Goal: Navigation & Orientation: Find specific page/section

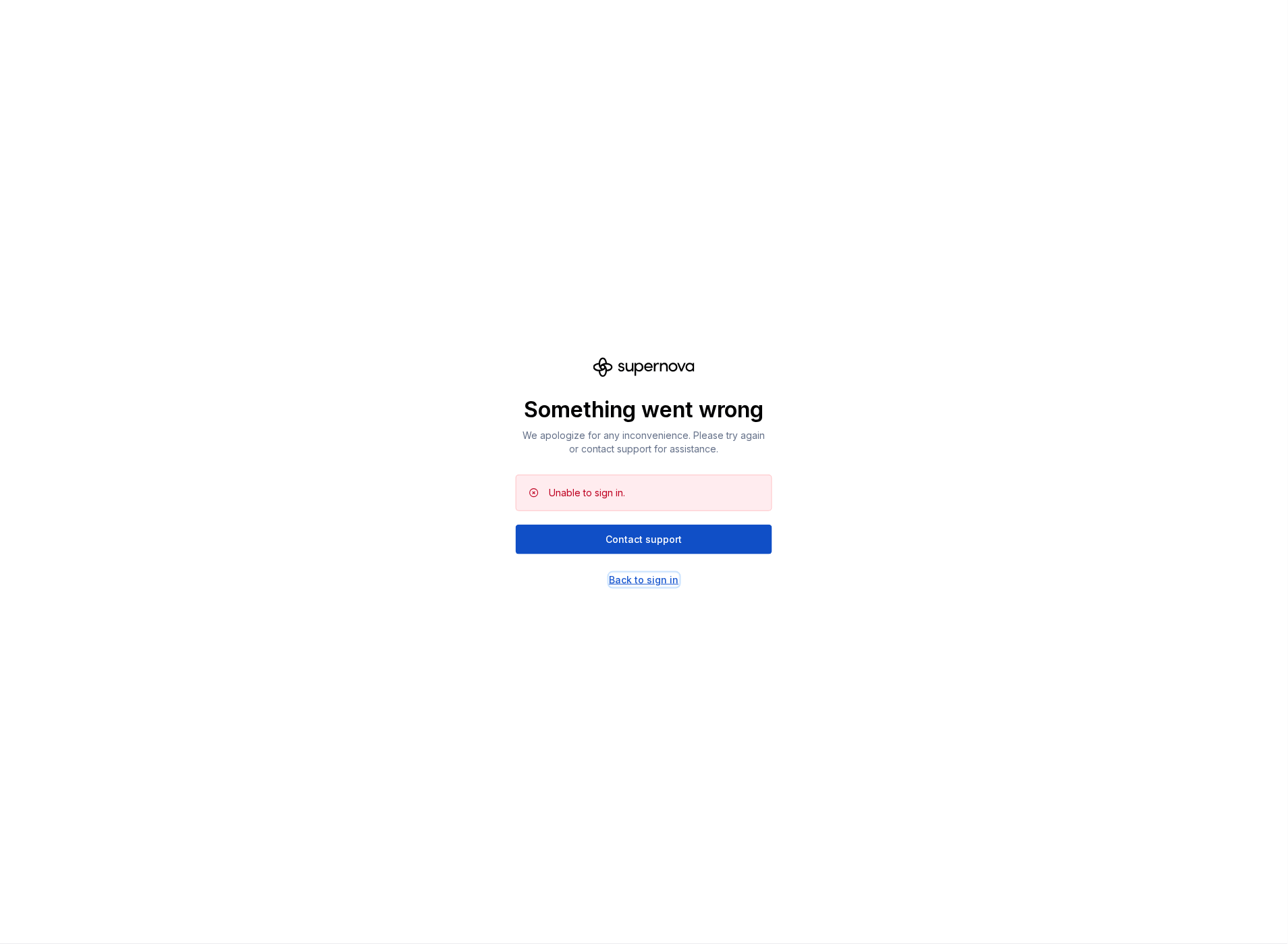
click at [659, 578] on div "Back to sign in" at bounding box center [645, 580] width 70 height 13
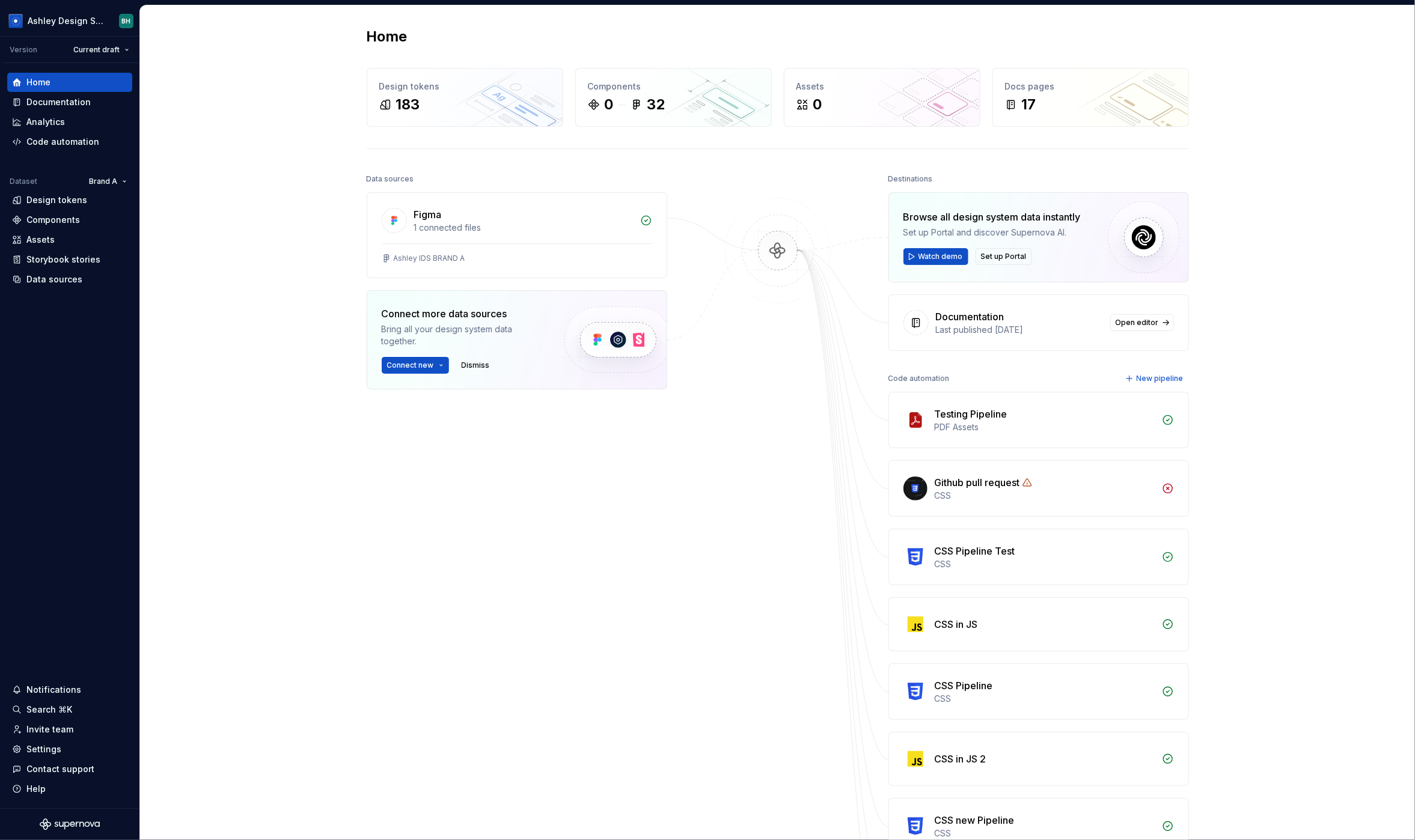
click at [274, 169] on div "Home Design tokens 183 Components 0 32 Assets 0 Docs pages 17 Data sources Figm…" at bounding box center [777, 533] width 1274 height 1054
click at [58, 278] on div "Data sources" at bounding box center [54, 279] width 56 height 12
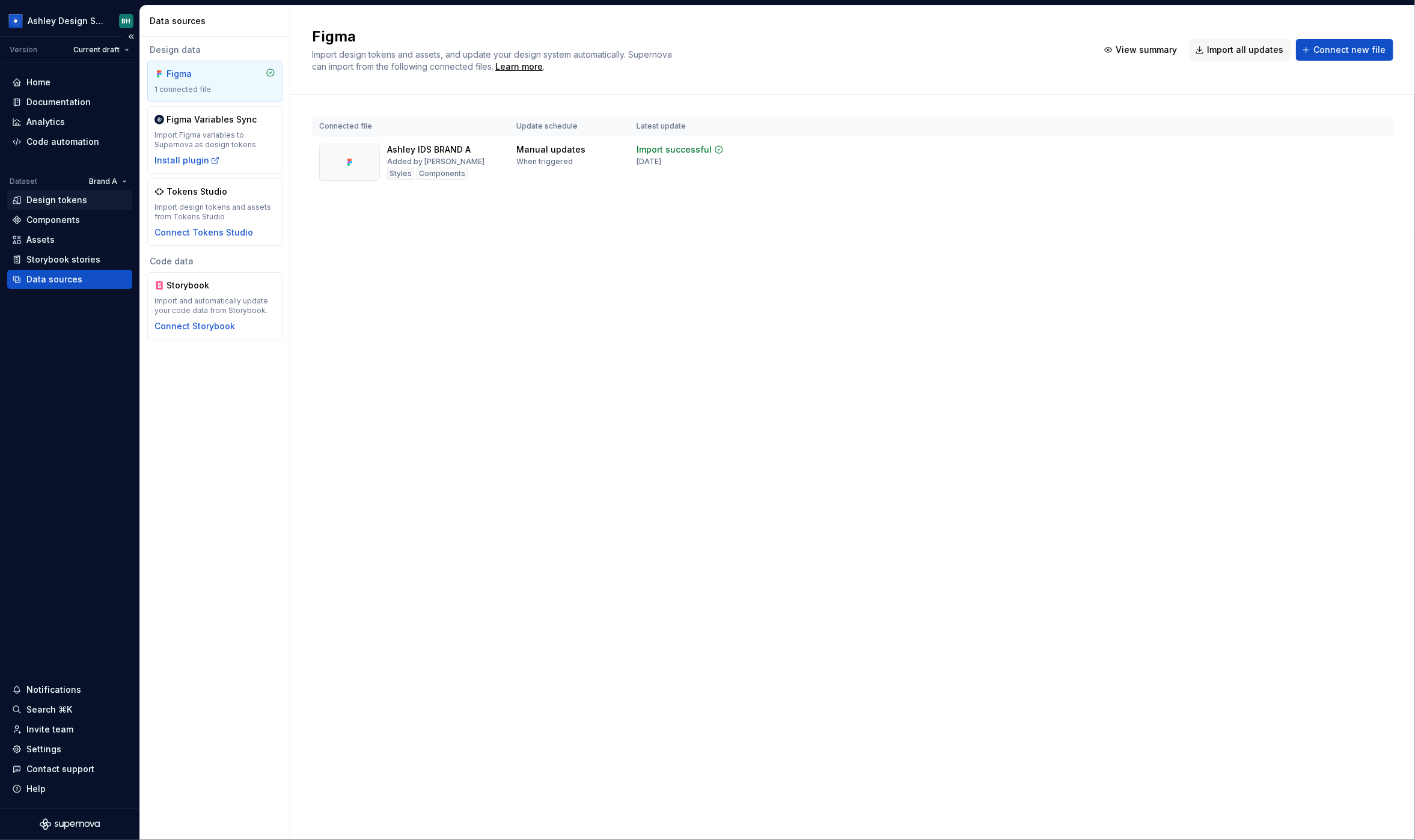
click at [87, 201] on div "Design tokens" at bounding box center [69, 200] width 116 height 12
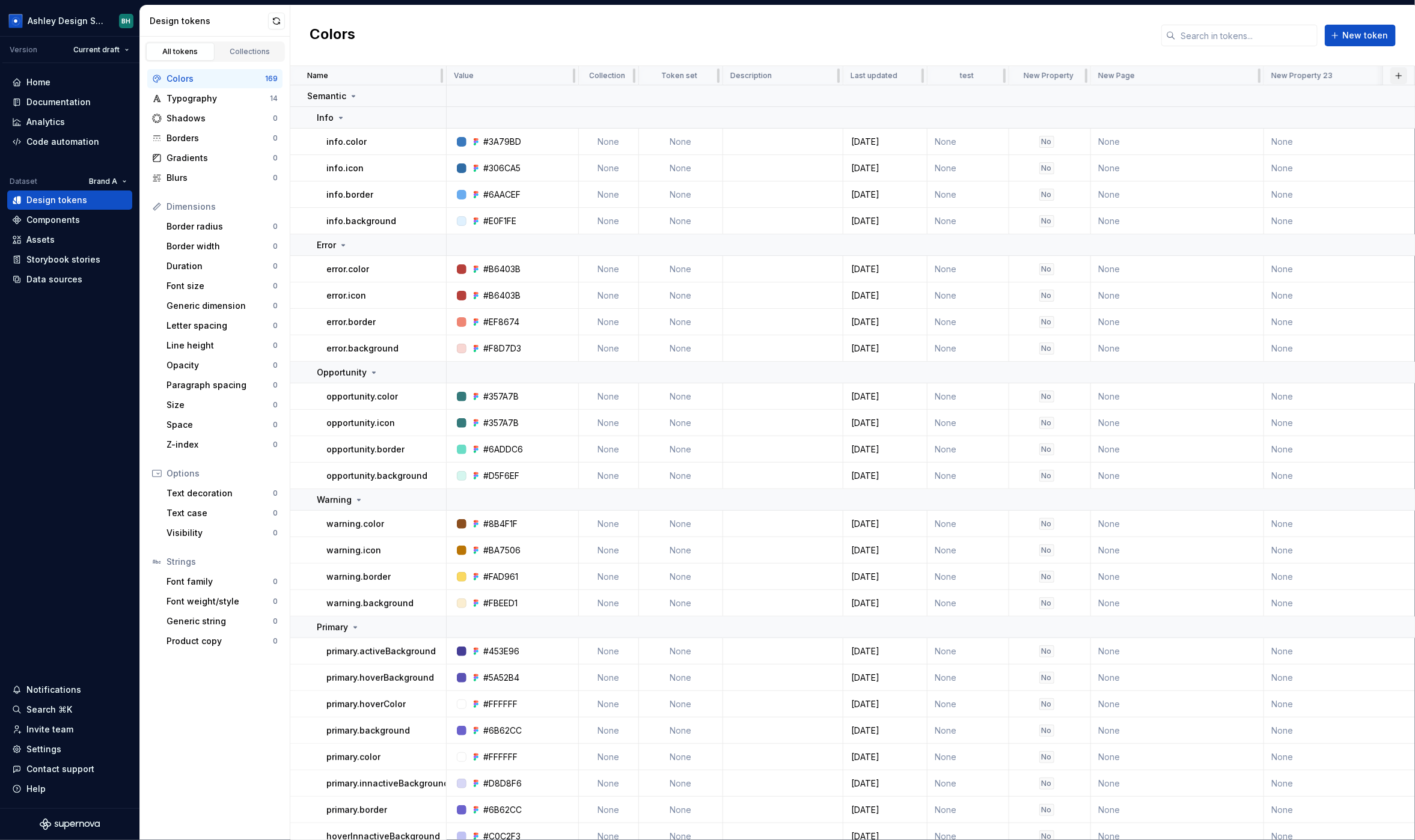
click at [1146, 70] on button "button" at bounding box center [1398, 75] width 17 height 17
click at [1146, 125] on div "New custom property" at bounding box center [1330, 123] width 90 height 12
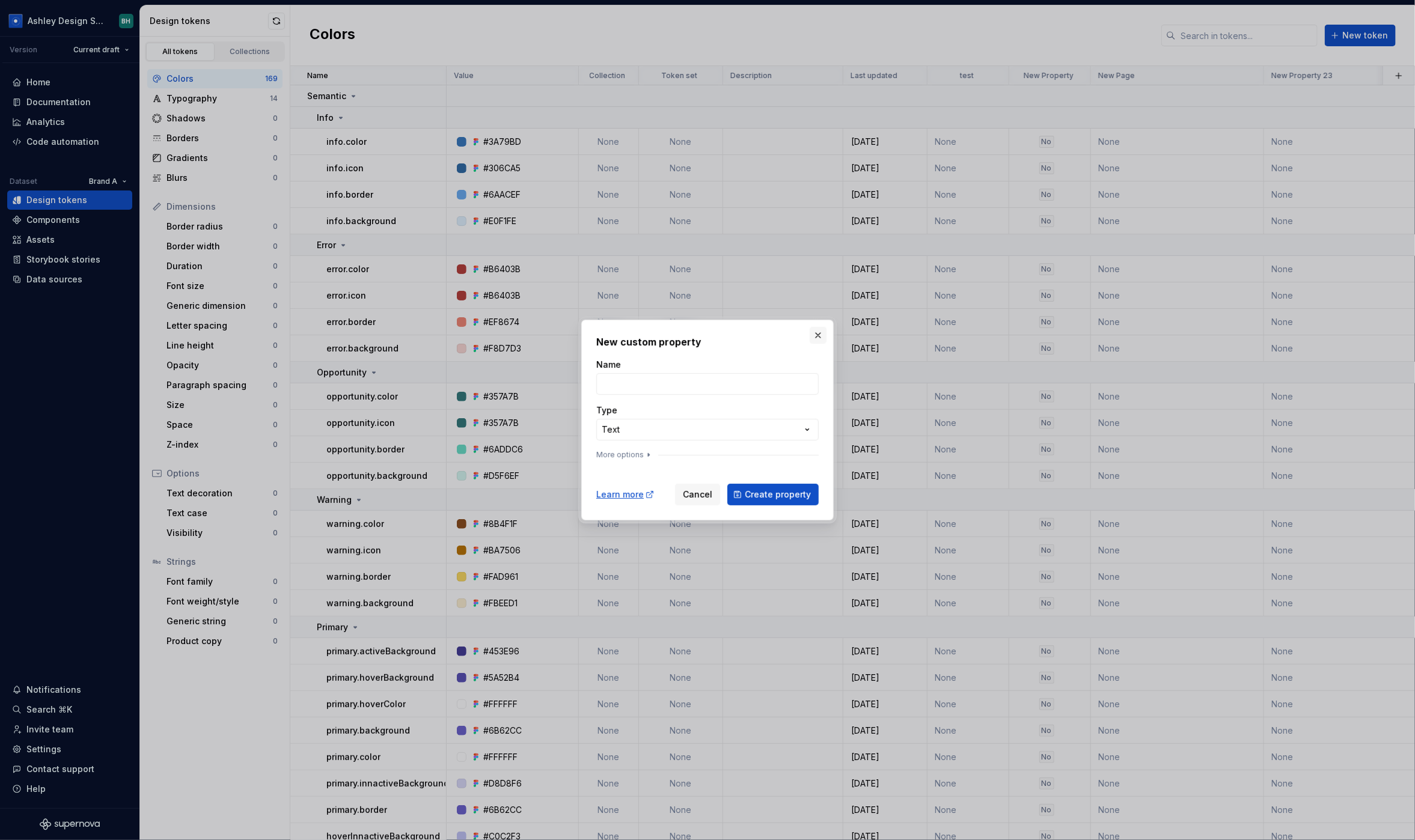
click at [818, 336] on button "button" at bounding box center [818, 335] width 17 height 17
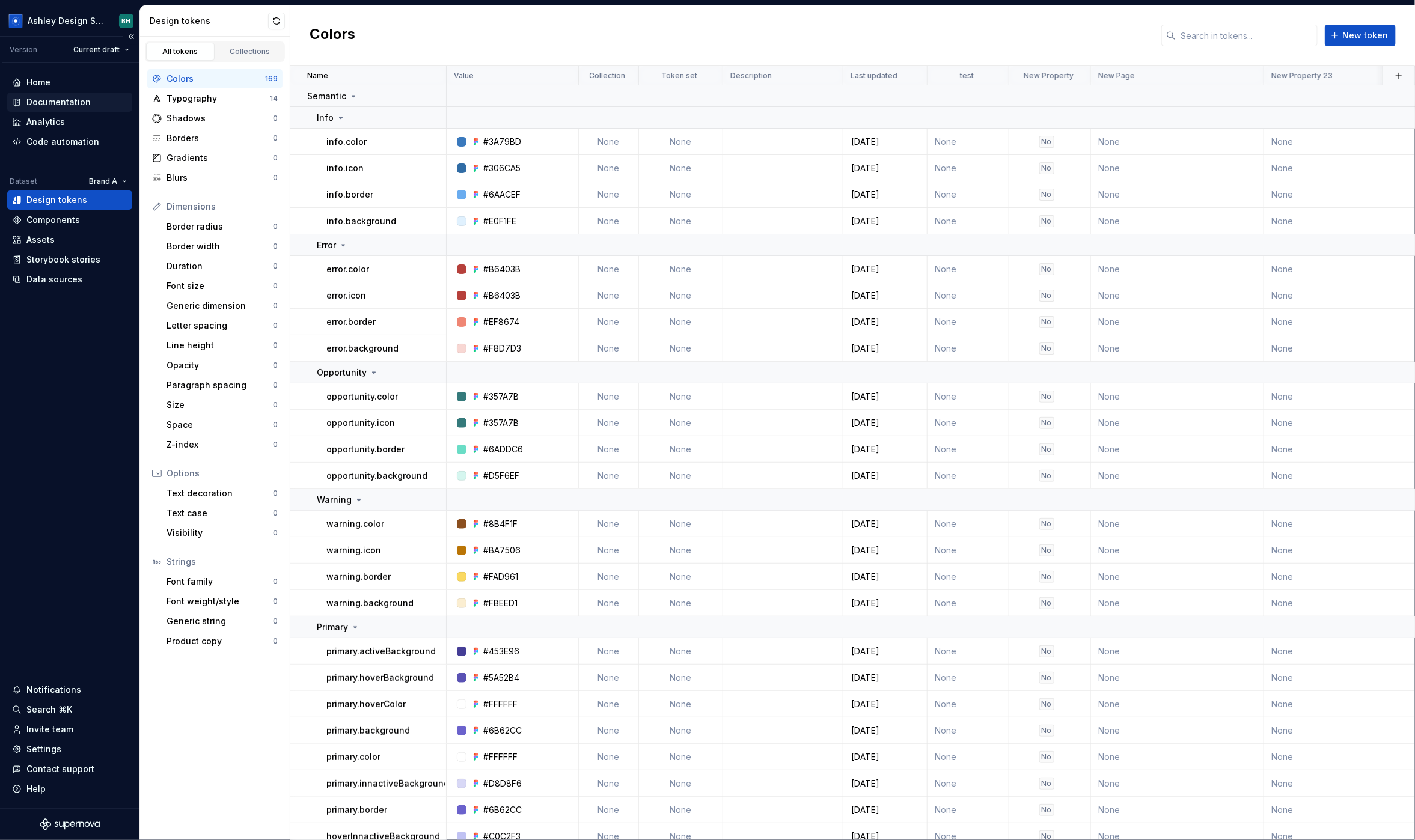
click at [71, 105] on div "Documentation" at bounding box center [58, 101] width 65 height 12
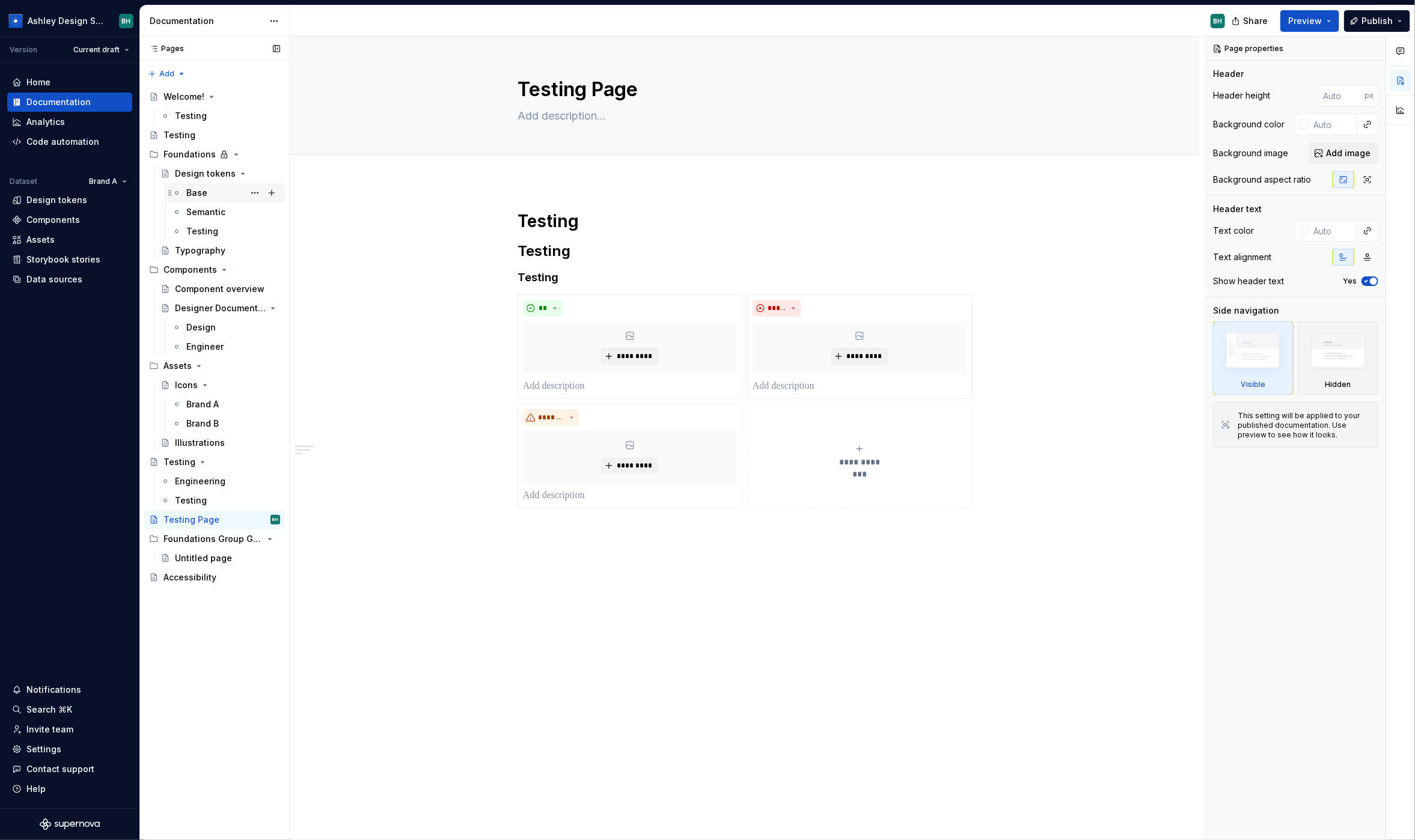
click at [222, 188] on div "Base" at bounding box center [232, 192] width 93 height 17
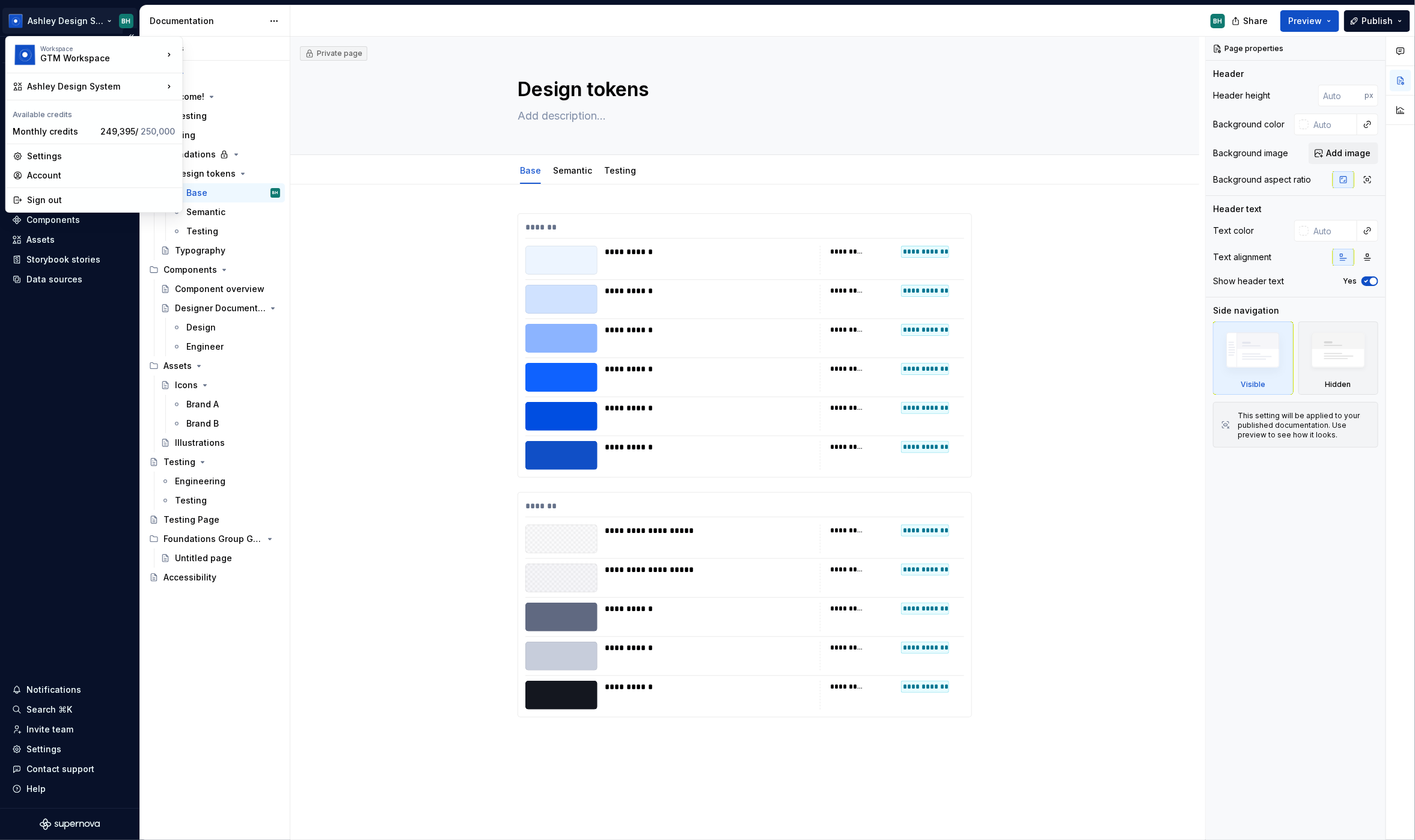
click at [98, 20] on html "Ashley Design System BH Version Current draft Home Documentation Analytics Code…" at bounding box center [708, 420] width 1415 height 840
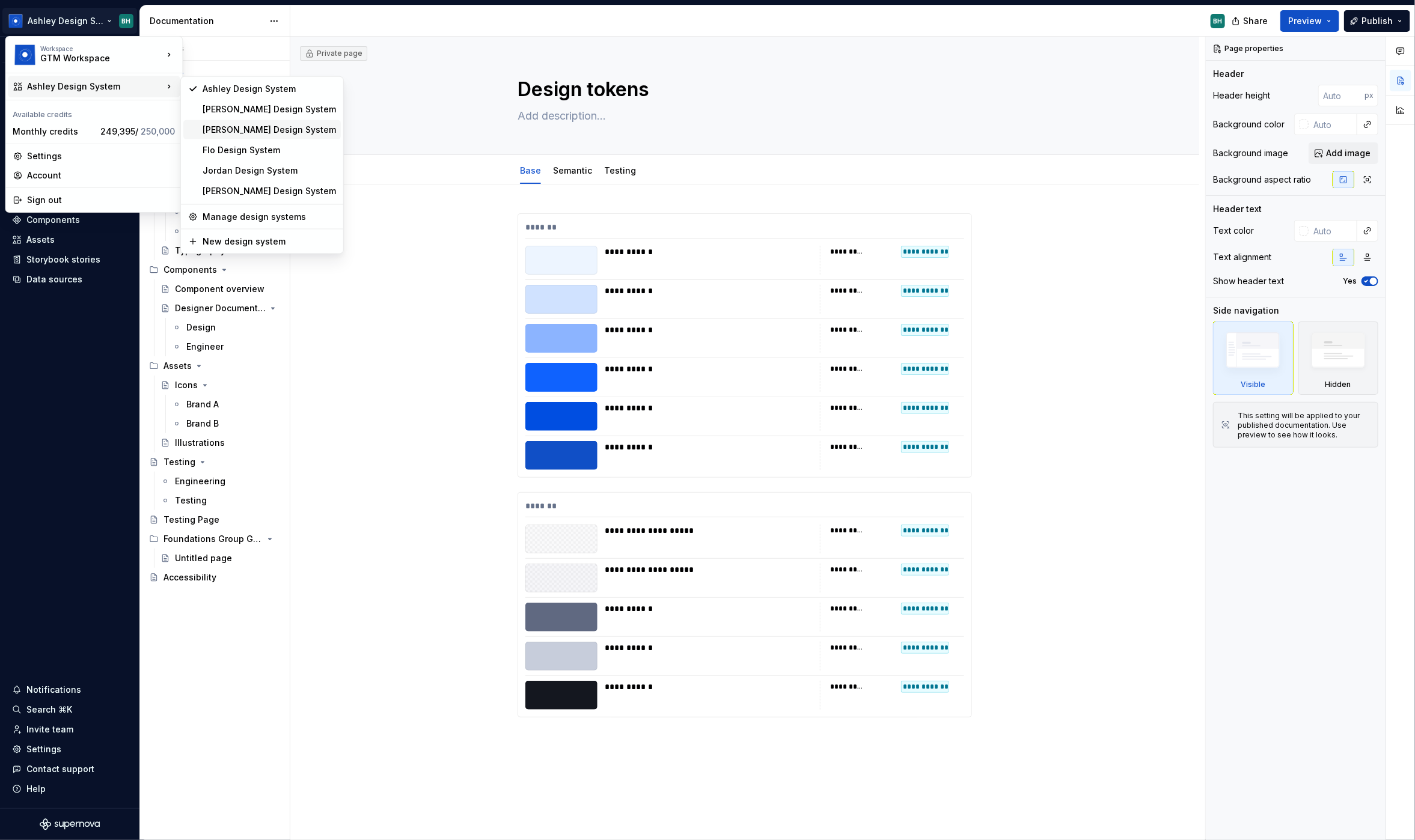
click at [267, 125] on div "Brandon Design System" at bounding box center [269, 129] width 133 height 12
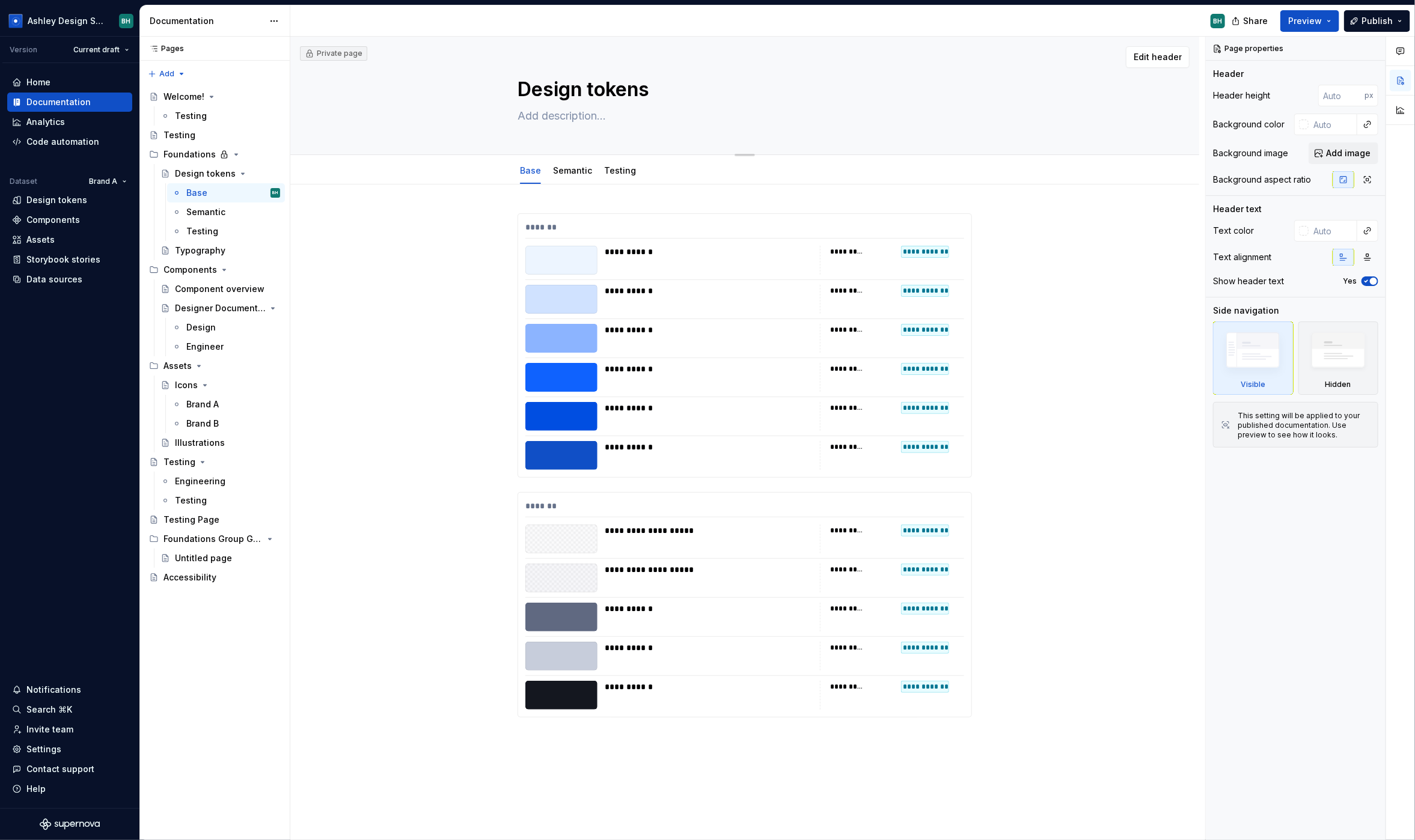
type textarea "*"
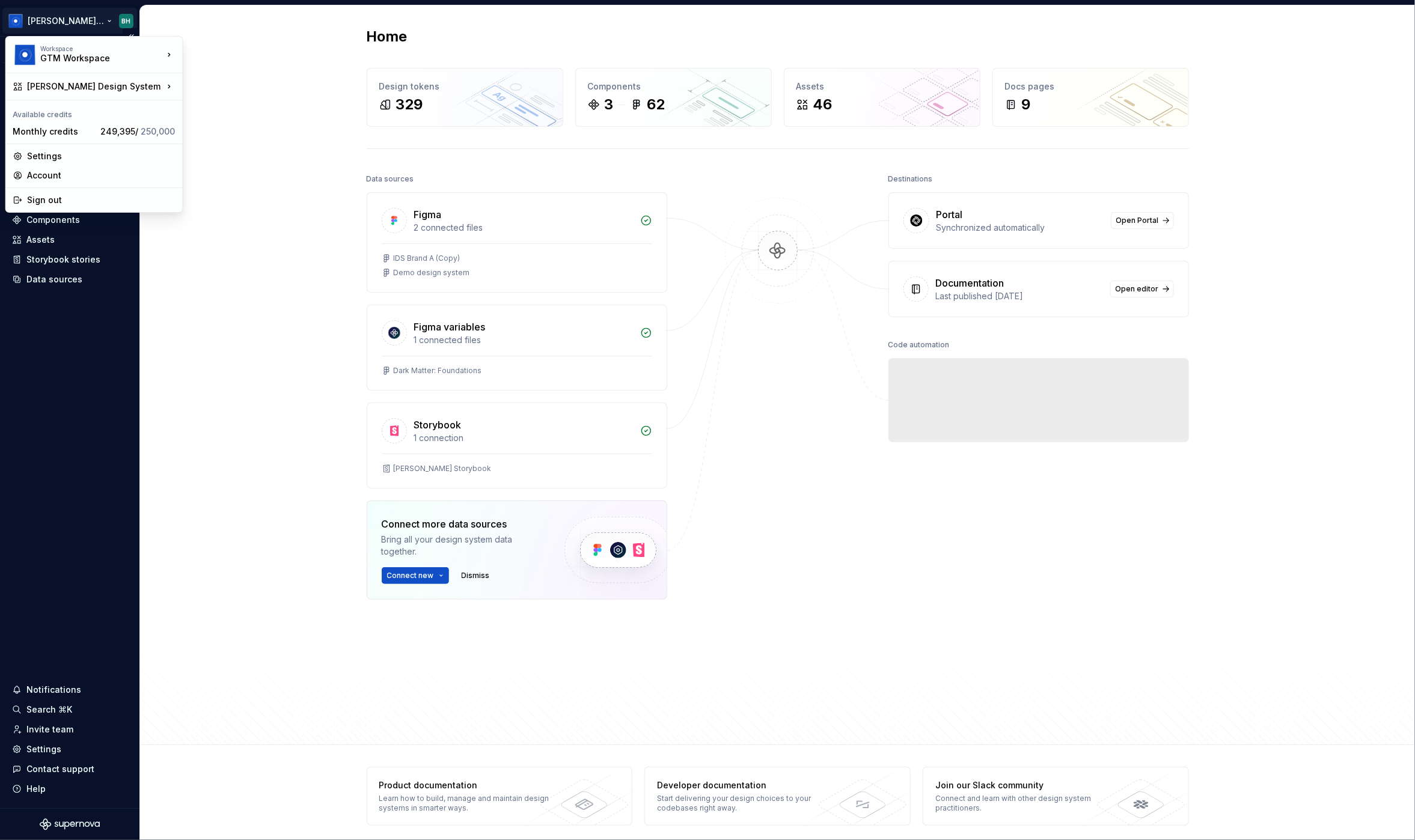
click at [101, 19] on html "Brandon Design System BH Version Current draft Home Documentation Analytics Cod…" at bounding box center [708, 420] width 1415 height 840
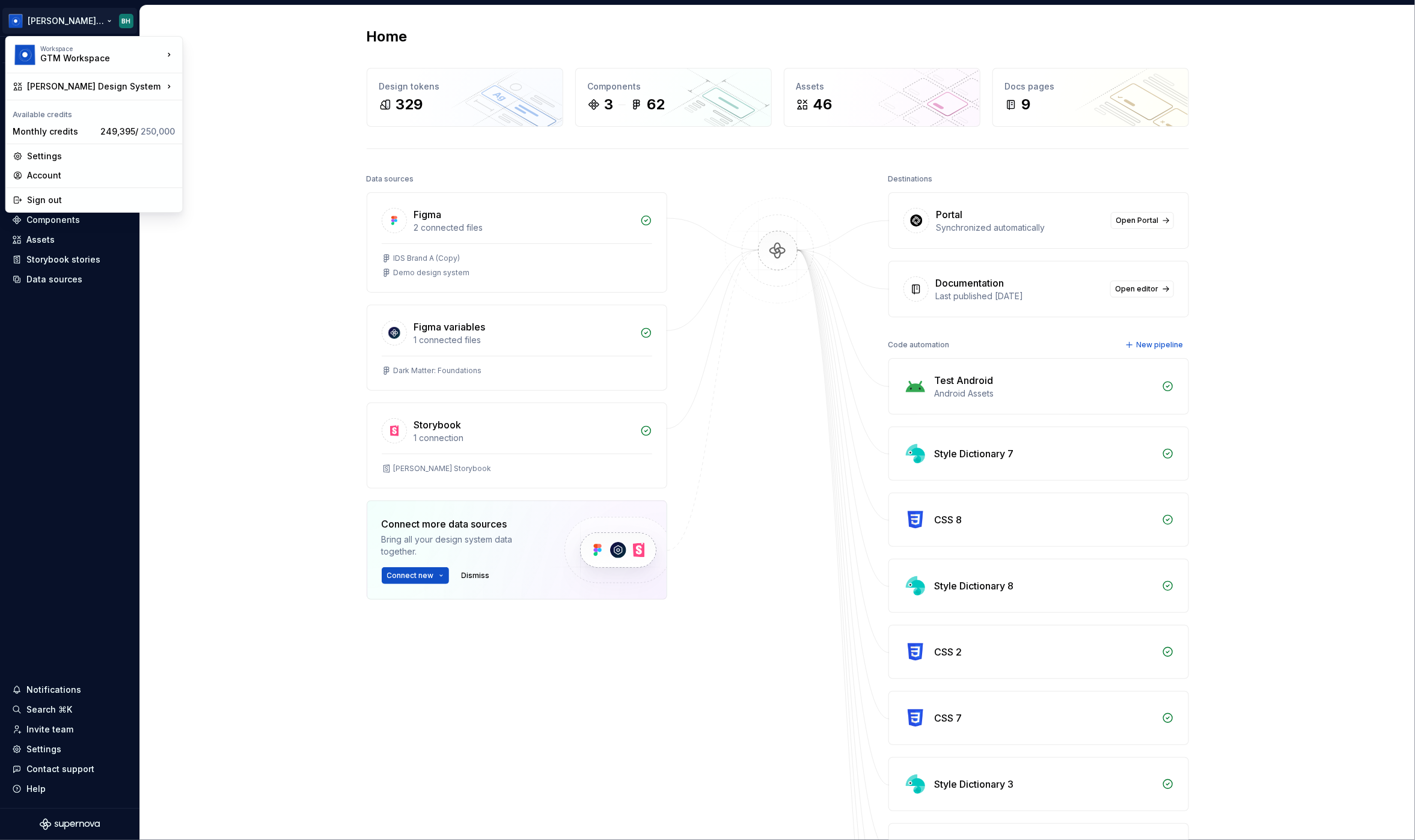
click at [233, 44] on html "Brandon Design System BH Version Current draft Home Documentation Analytics Cod…" at bounding box center [708, 420] width 1415 height 840
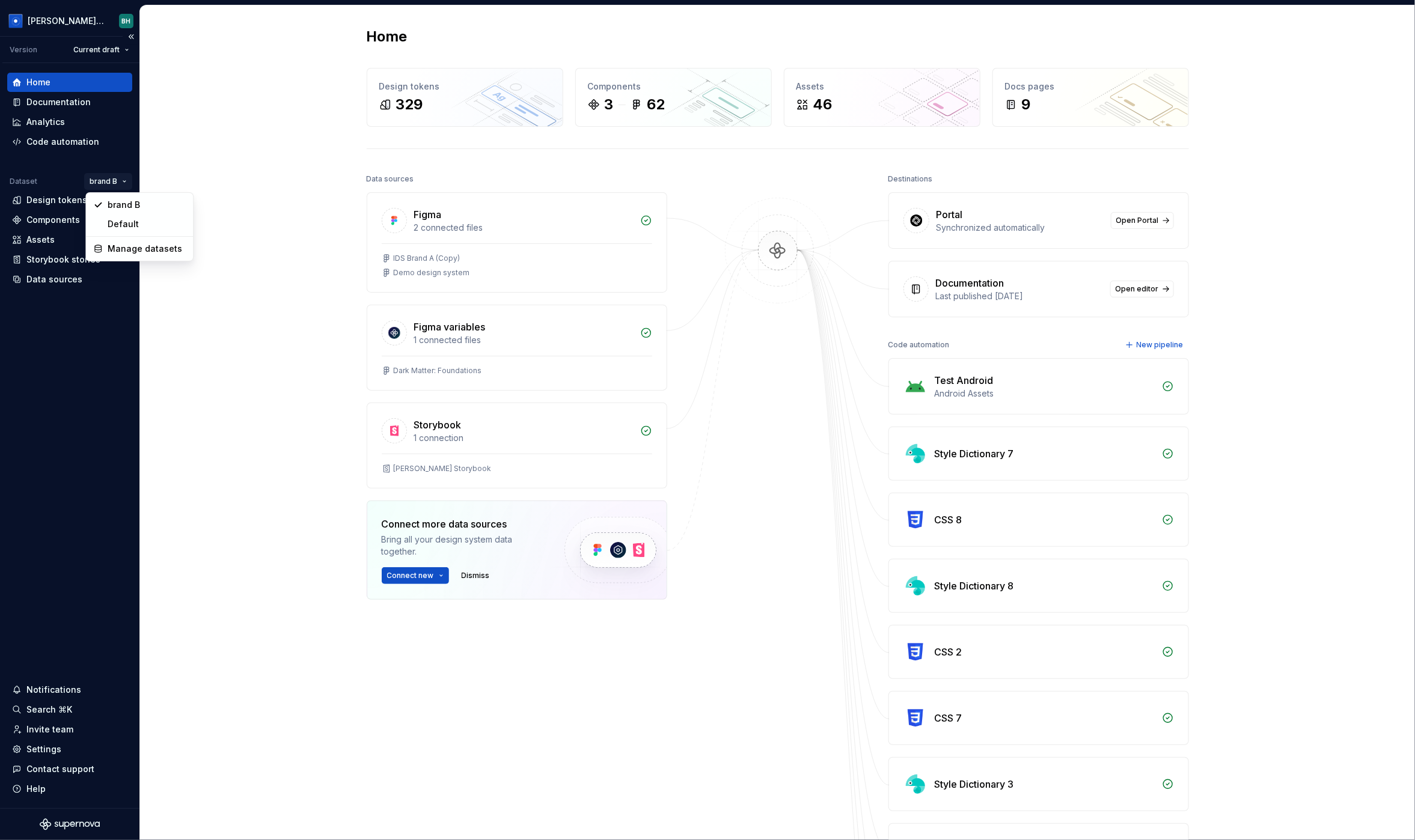
click at [106, 181] on html "Brandon Design System BH Version Current draft Home Documentation Analytics Cod…" at bounding box center [708, 420] width 1415 height 840
click at [133, 246] on div "Manage datasets" at bounding box center [146, 248] width 78 height 12
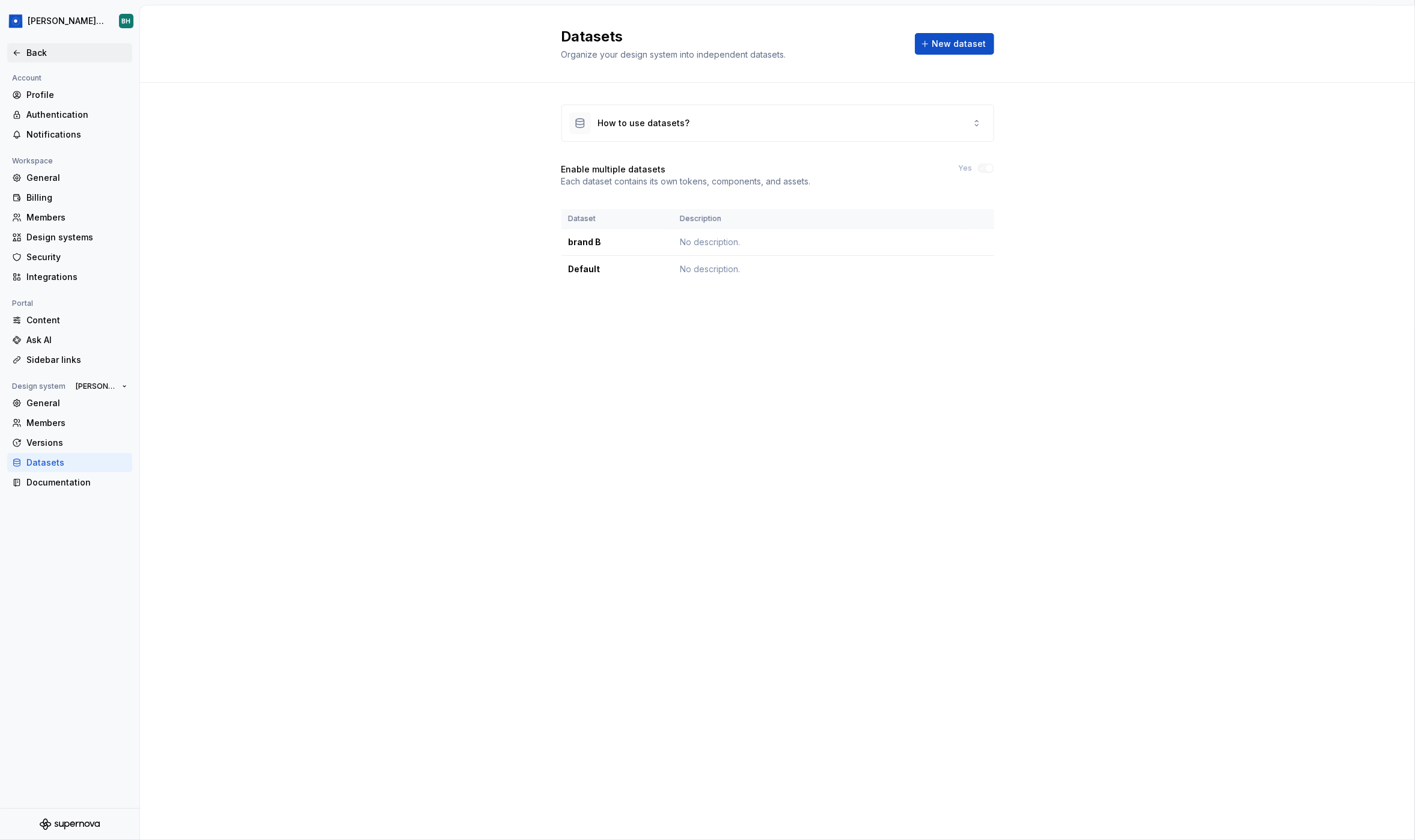
click at [26, 54] on div "Back" at bounding box center [77, 53] width 101 height 12
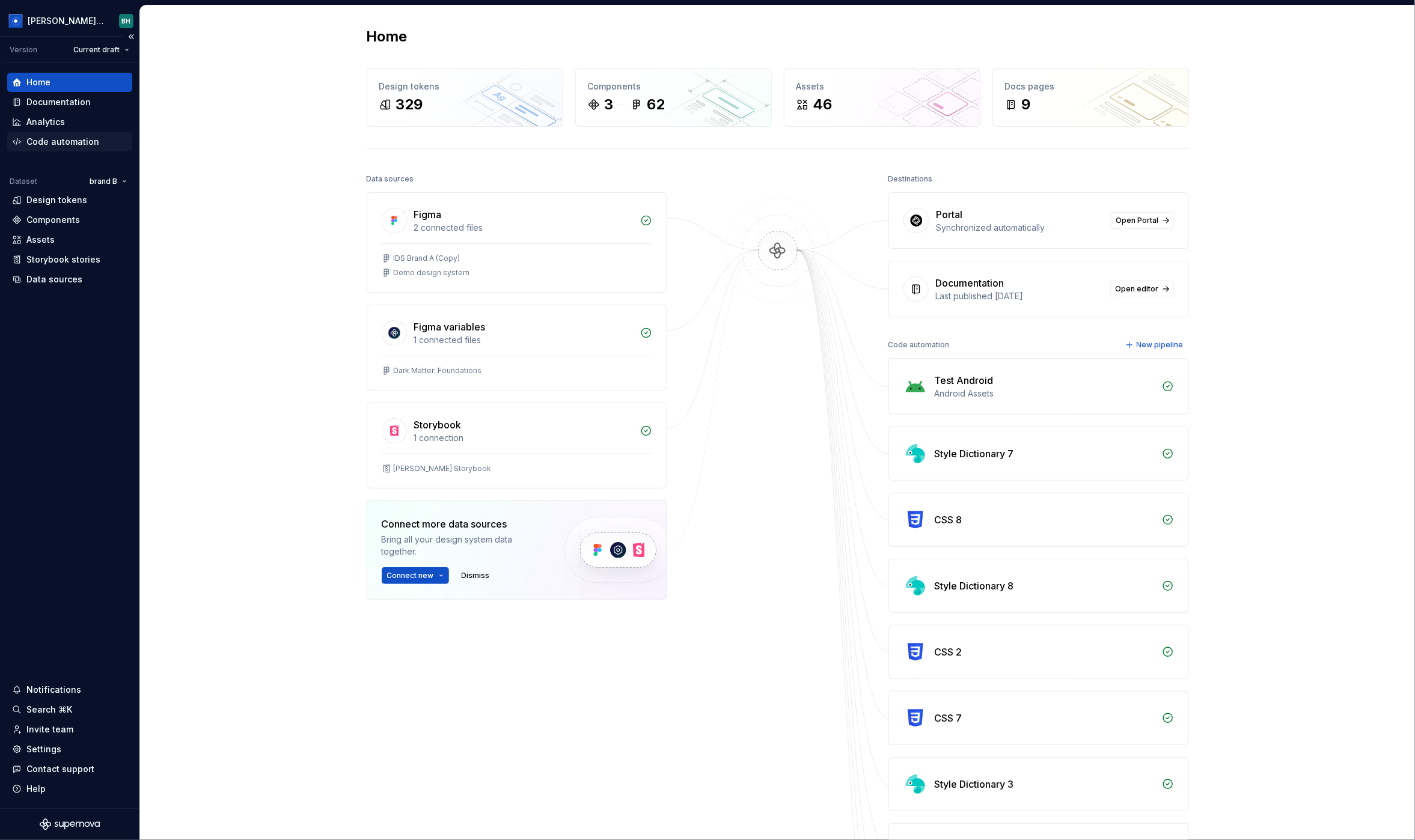
click at [58, 141] on div "Code automation" at bounding box center [62, 141] width 73 height 12
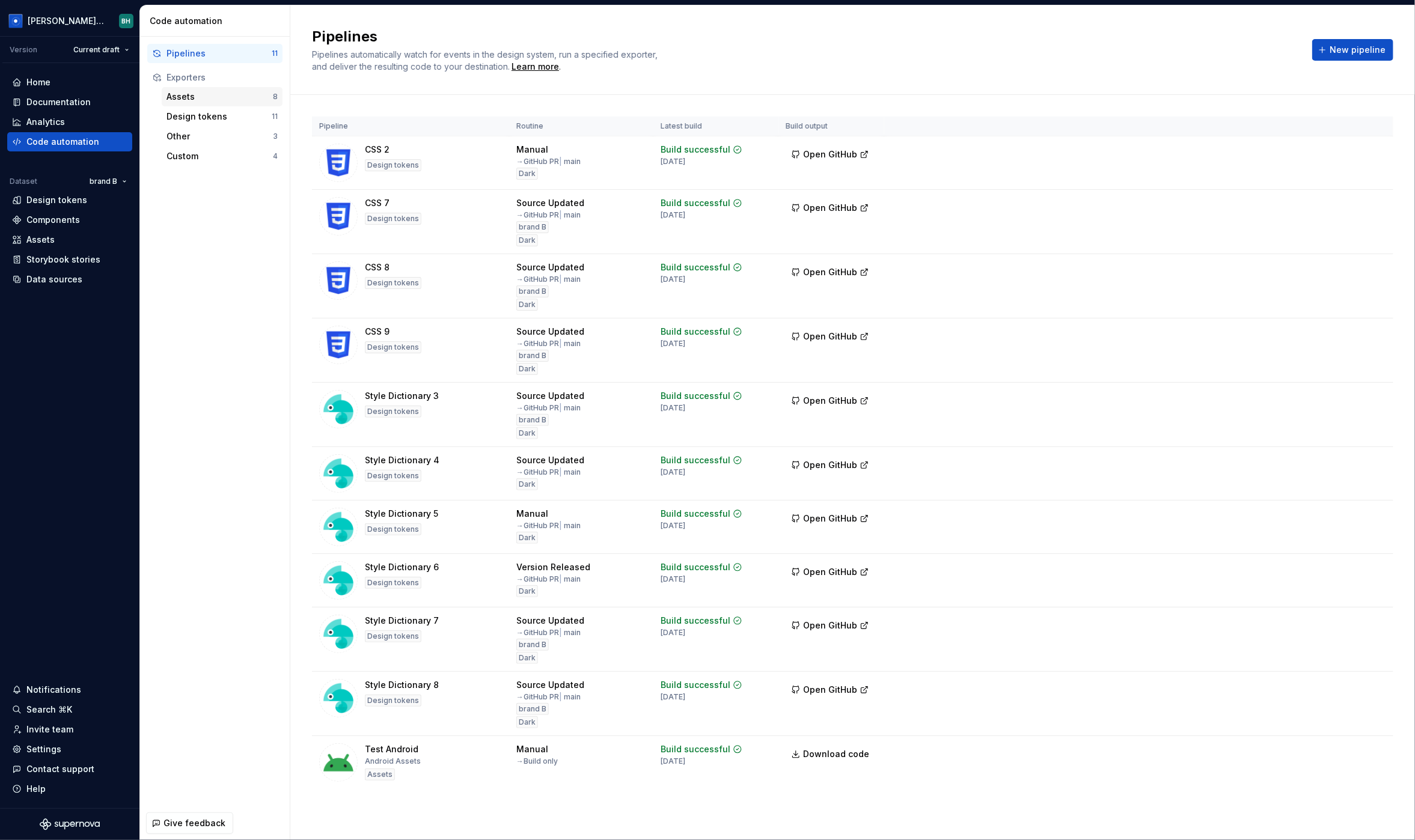
click at [231, 93] on div "Assets" at bounding box center [219, 97] width 106 height 12
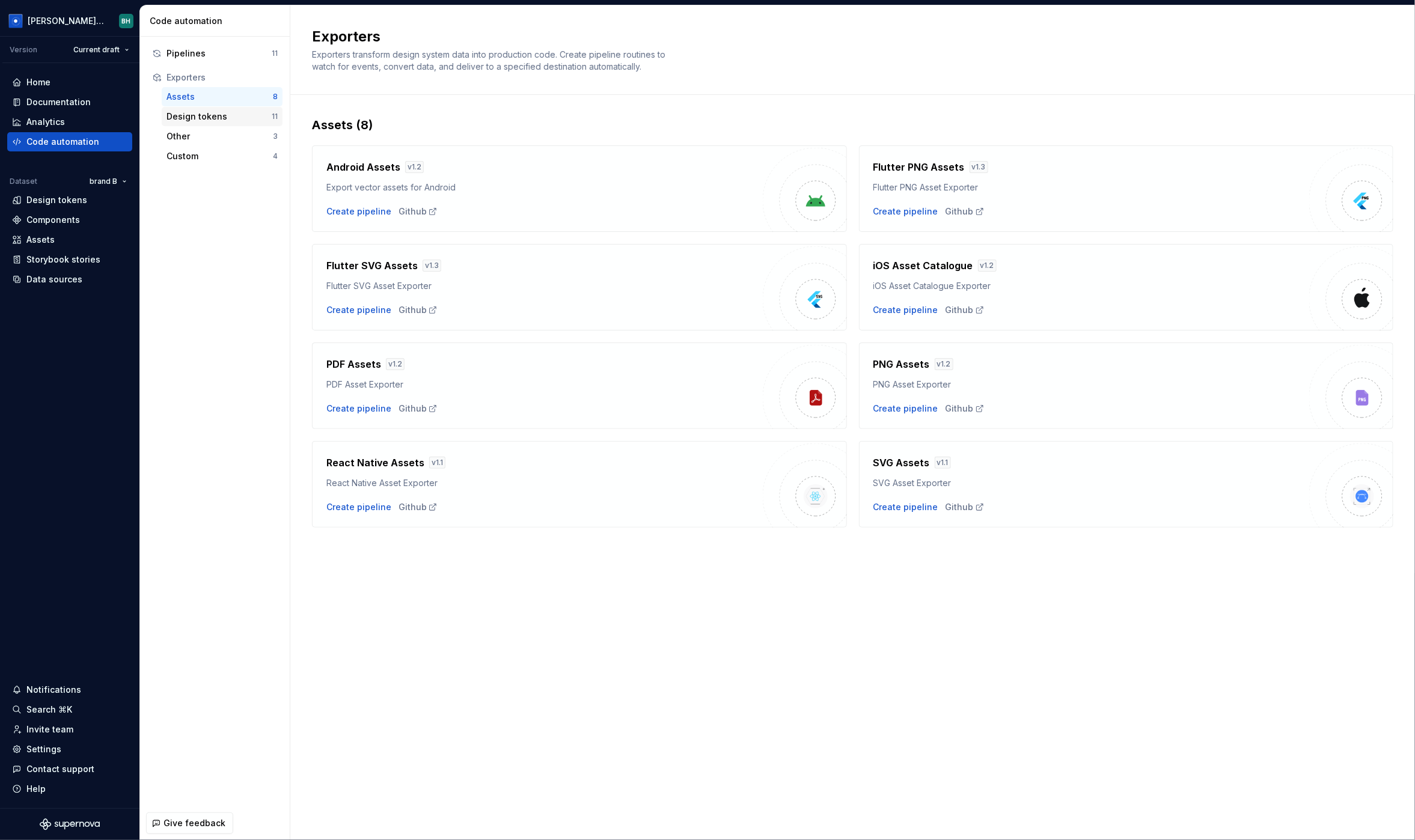
click at [229, 121] on div "Design tokens" at bounding box center [219, 116] width 105 height 12
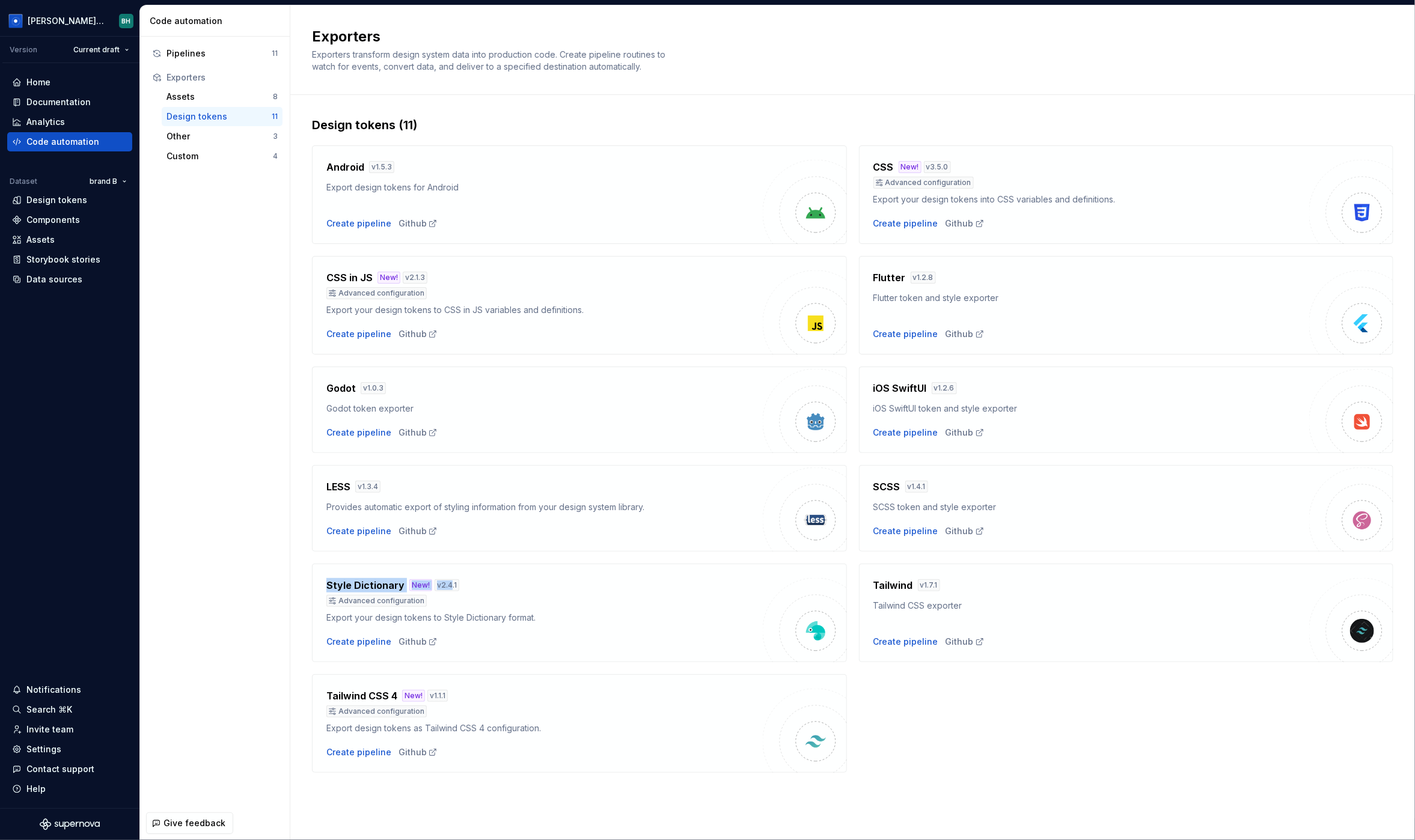
drag, startPoint x: 319, startPoint y: 589, endPoint x: 455, endPoint y: 591, distance: 136.0
click at [448, 589] on div "Style Dictionary New! v 2.4.1 Advanced configuration Export your design tokens …" at bounding box center [580, 612] width 535 height 98
click at [212, 161] on div "Custom" at bounding box center [219, 156] width 106 height 12
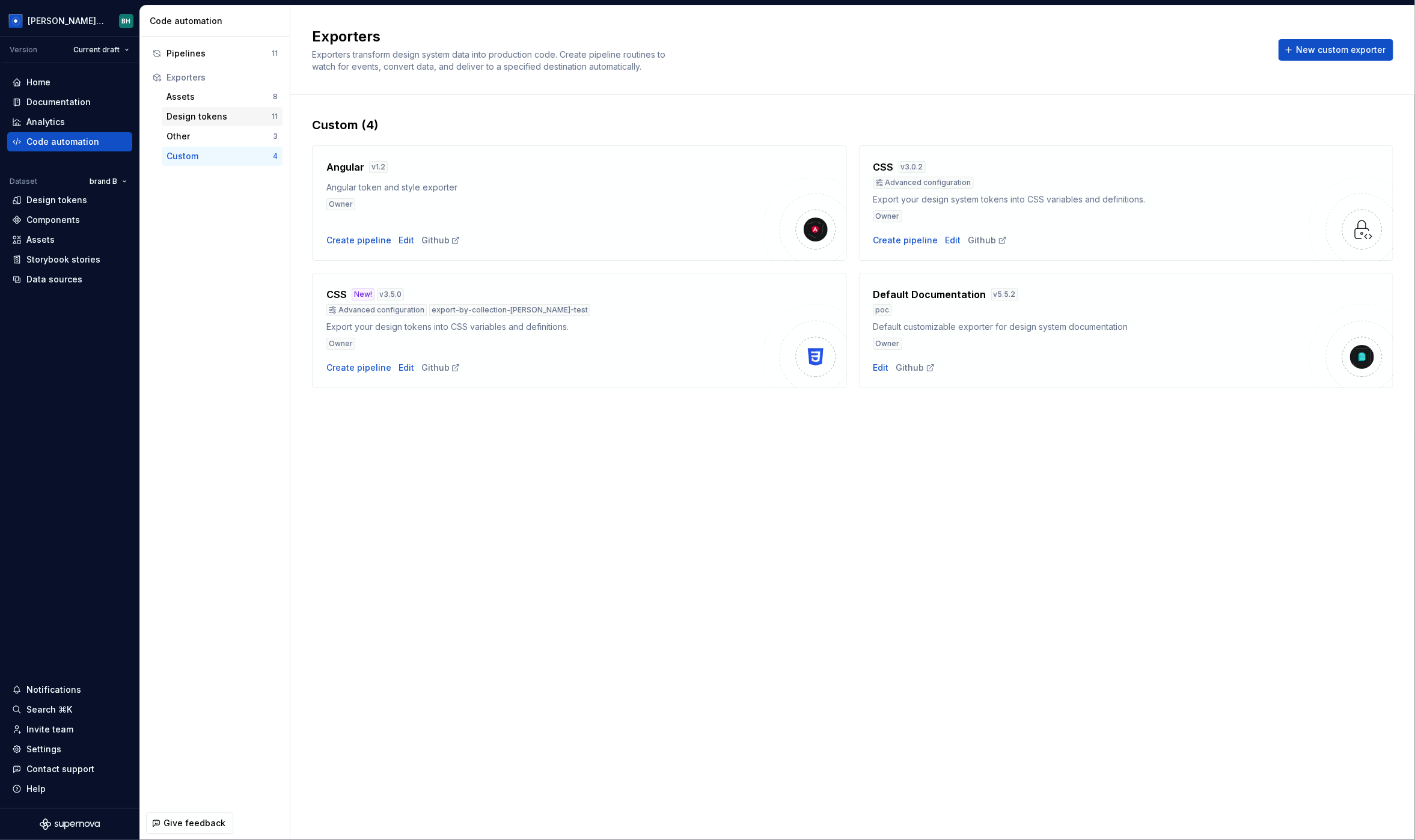
click at [196, 116] on div "Design tokens" at bounding box center [219, 116] width 105 height 12
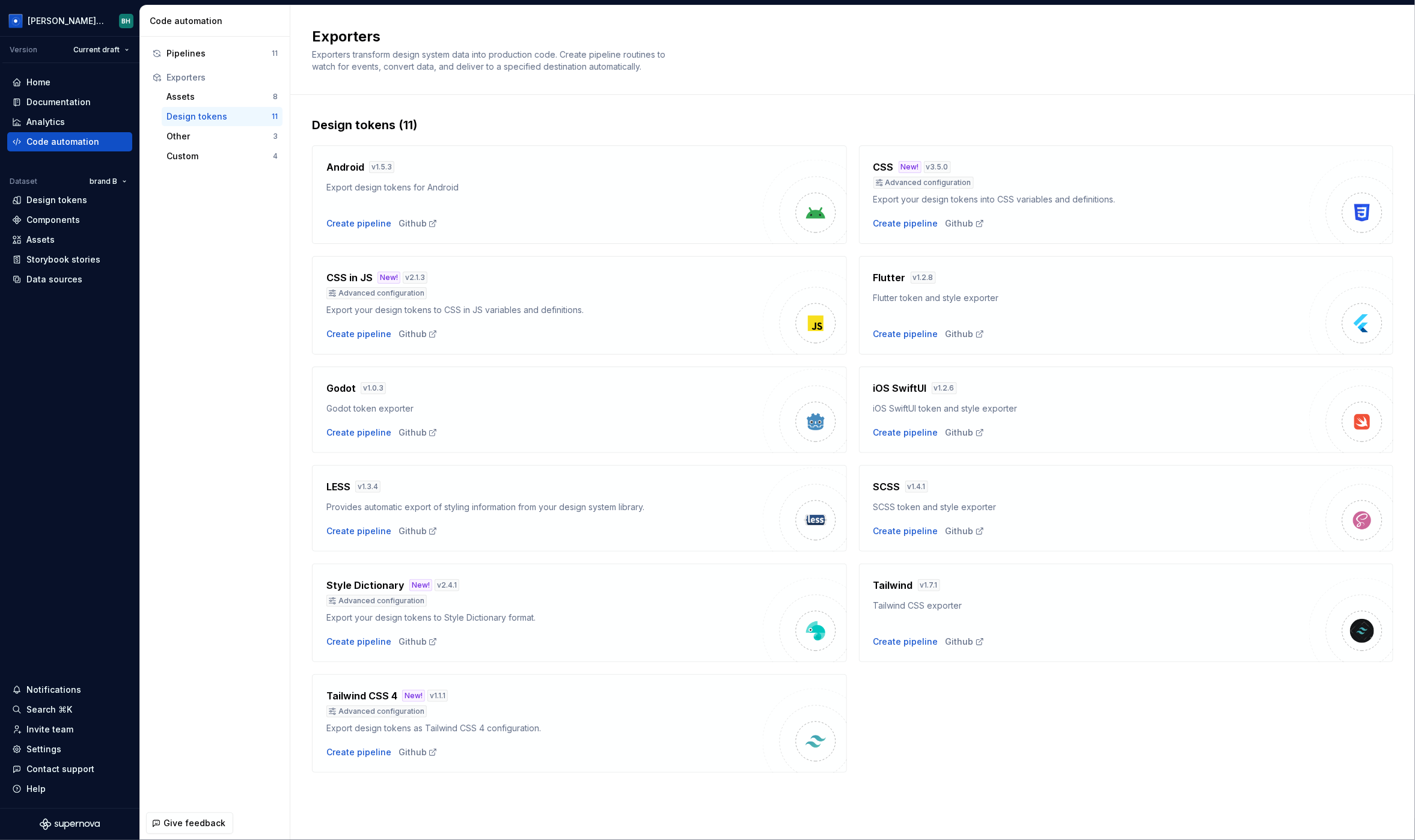
click at [587, 100] on div "Design tokens (11) Android v 1.5.3 Export design tokens for Android Create pipe…" at bounding box center [853, 457] width 1081 height 723
click at [147, 115] on div "Assets 8 Design tokens 11 Other 3 Custom 4" at bounding box center [214, 126] width 135 height 79
click at [50, 82] on div "Home" at bounding box center [69, 82] width 116 height 12
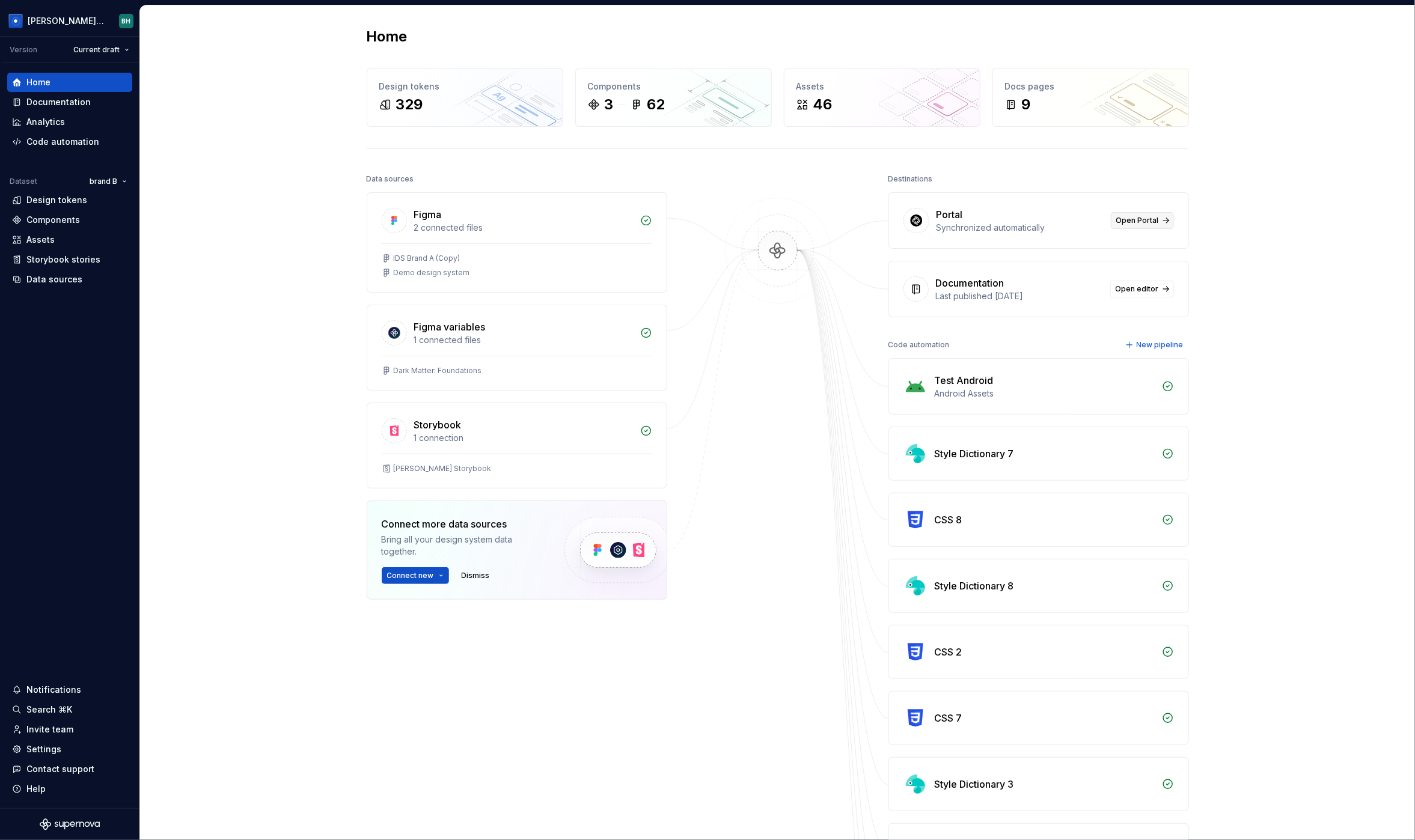
click at [1146, 220] on span "Open Portal" at bounding box center [1137, 220] width 42 height 10
